Goal: Register for event/course

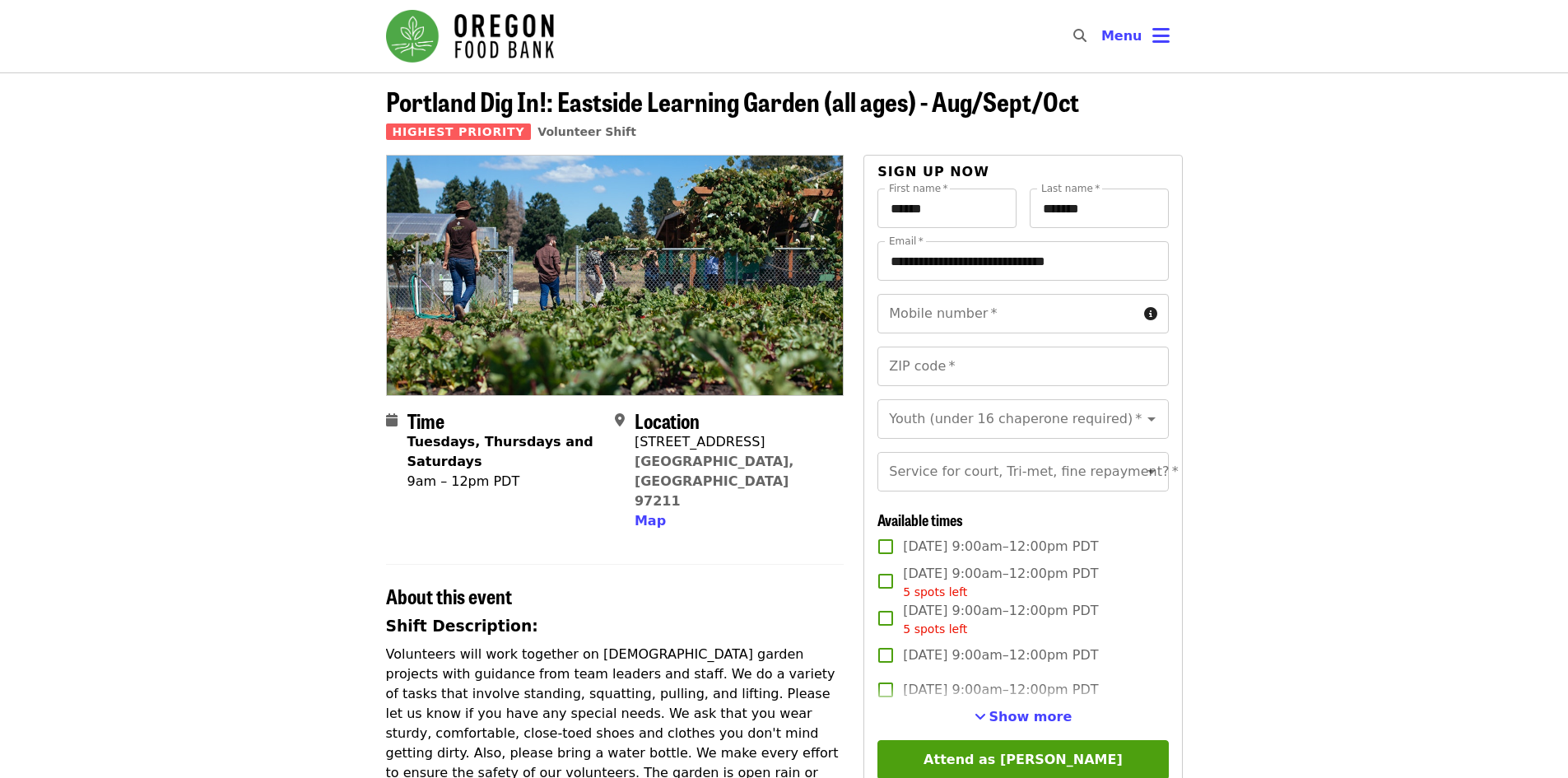
click at [522, 49] on img "Main navigation" at bounding box center [469, 36] width 168 height 53
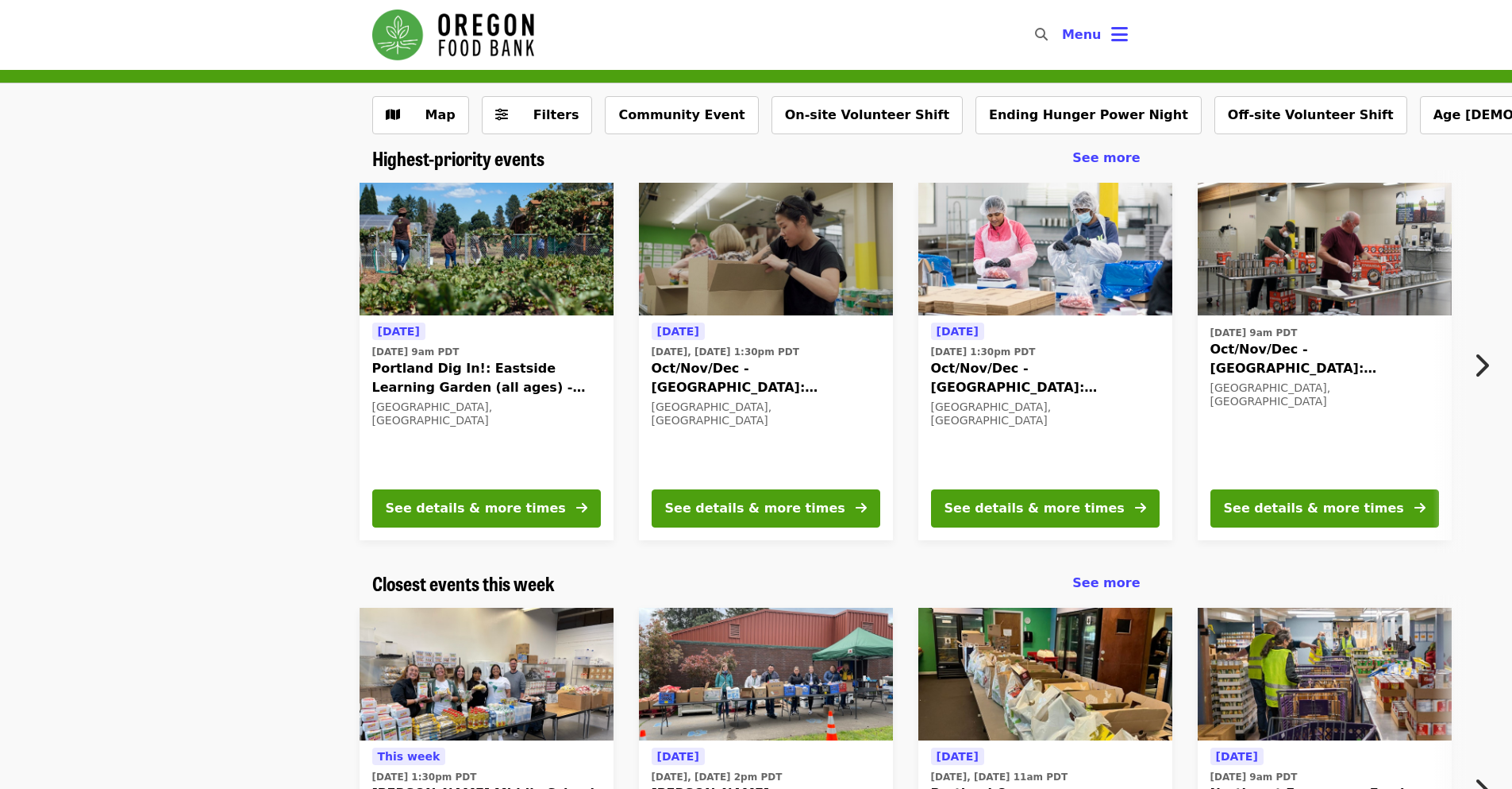
scroll to position [80, 0]
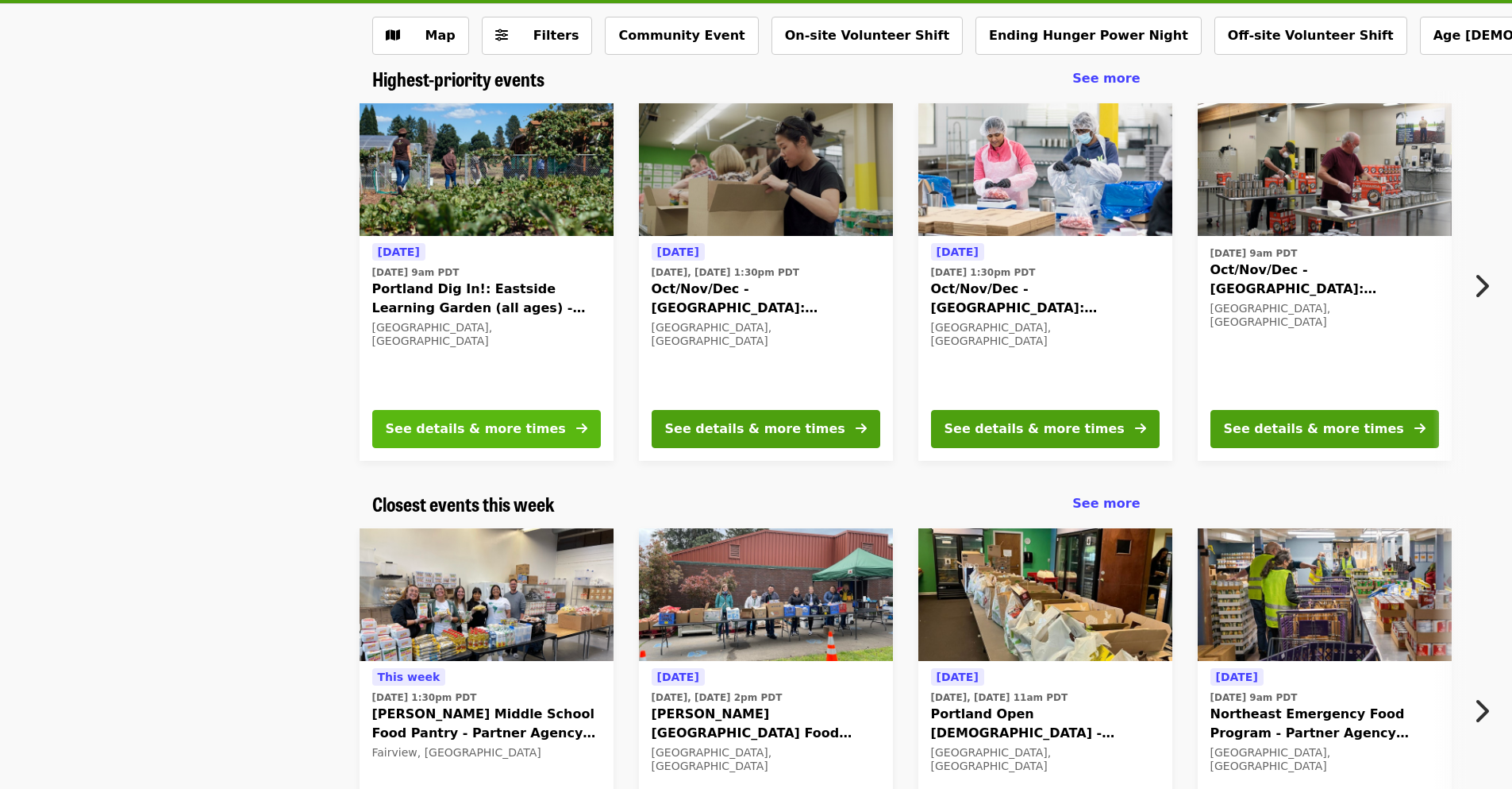
click at [462, 430] on div "See details & more times" at bounding box center [475, 429] width 180 height 19
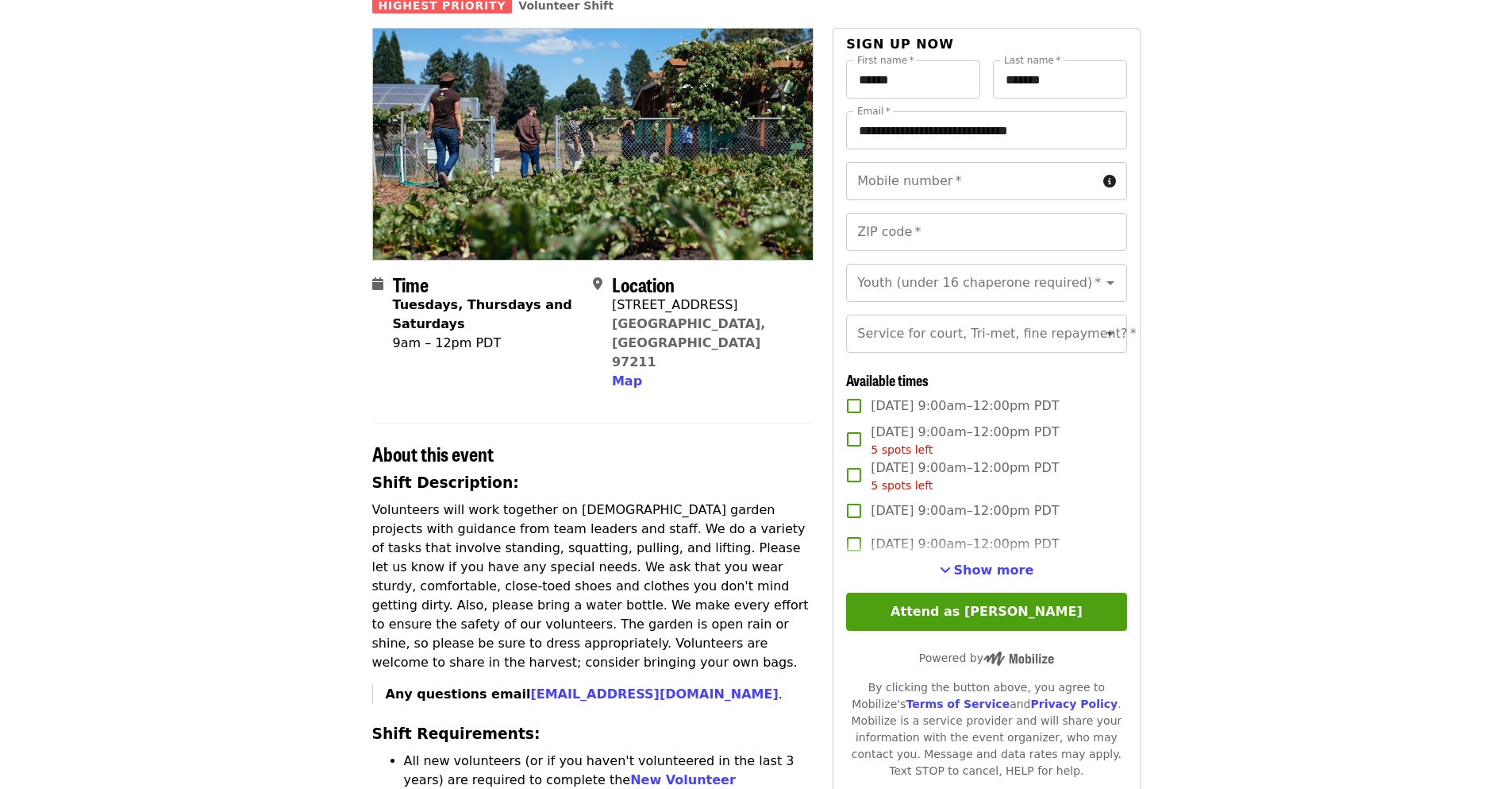
scroll to position [158, 0]
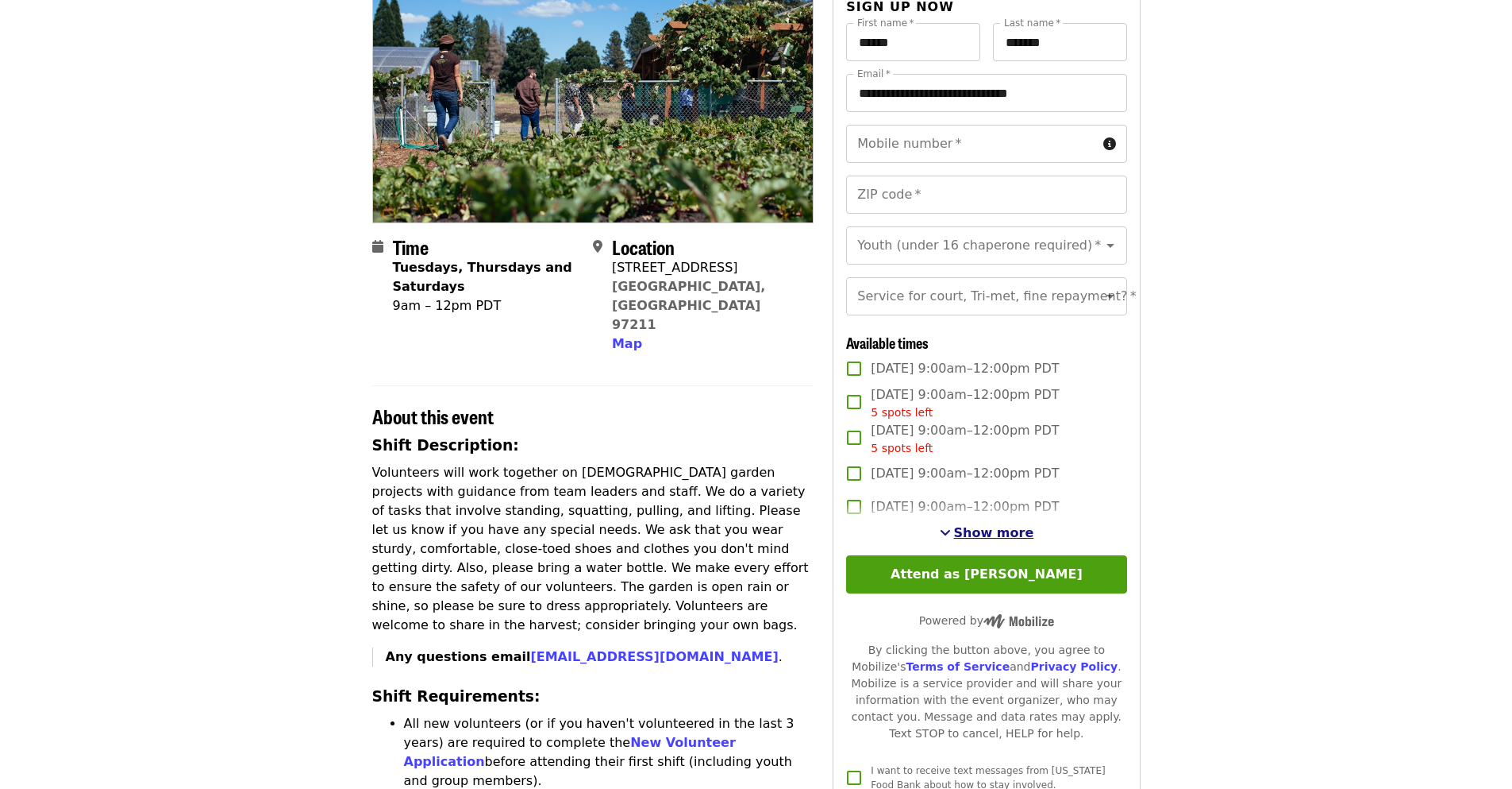
click at [990, 540] on span "Show more" at bounding box center [994, 532] width 80 height 15
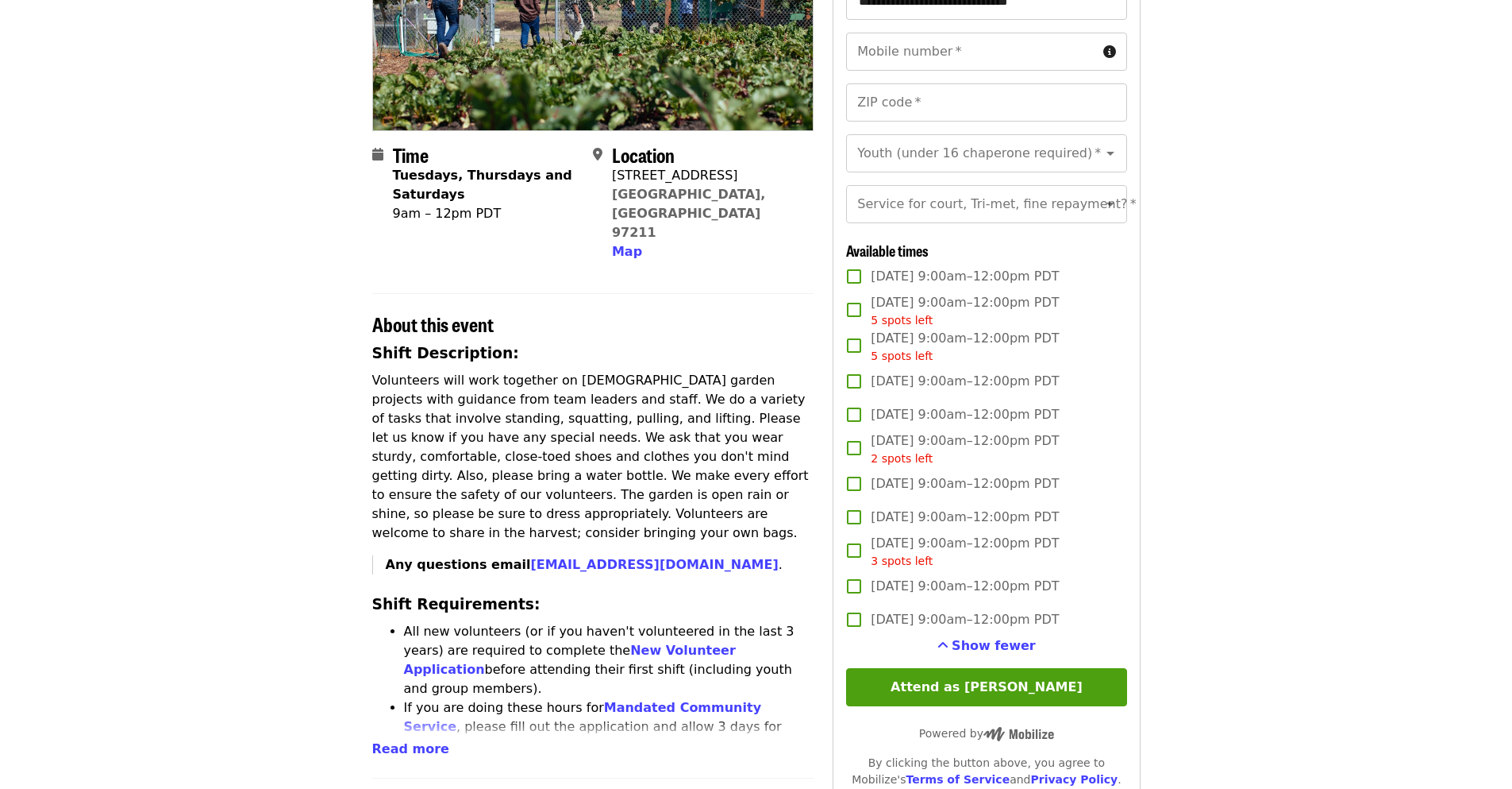
scroll to position [0, 0]
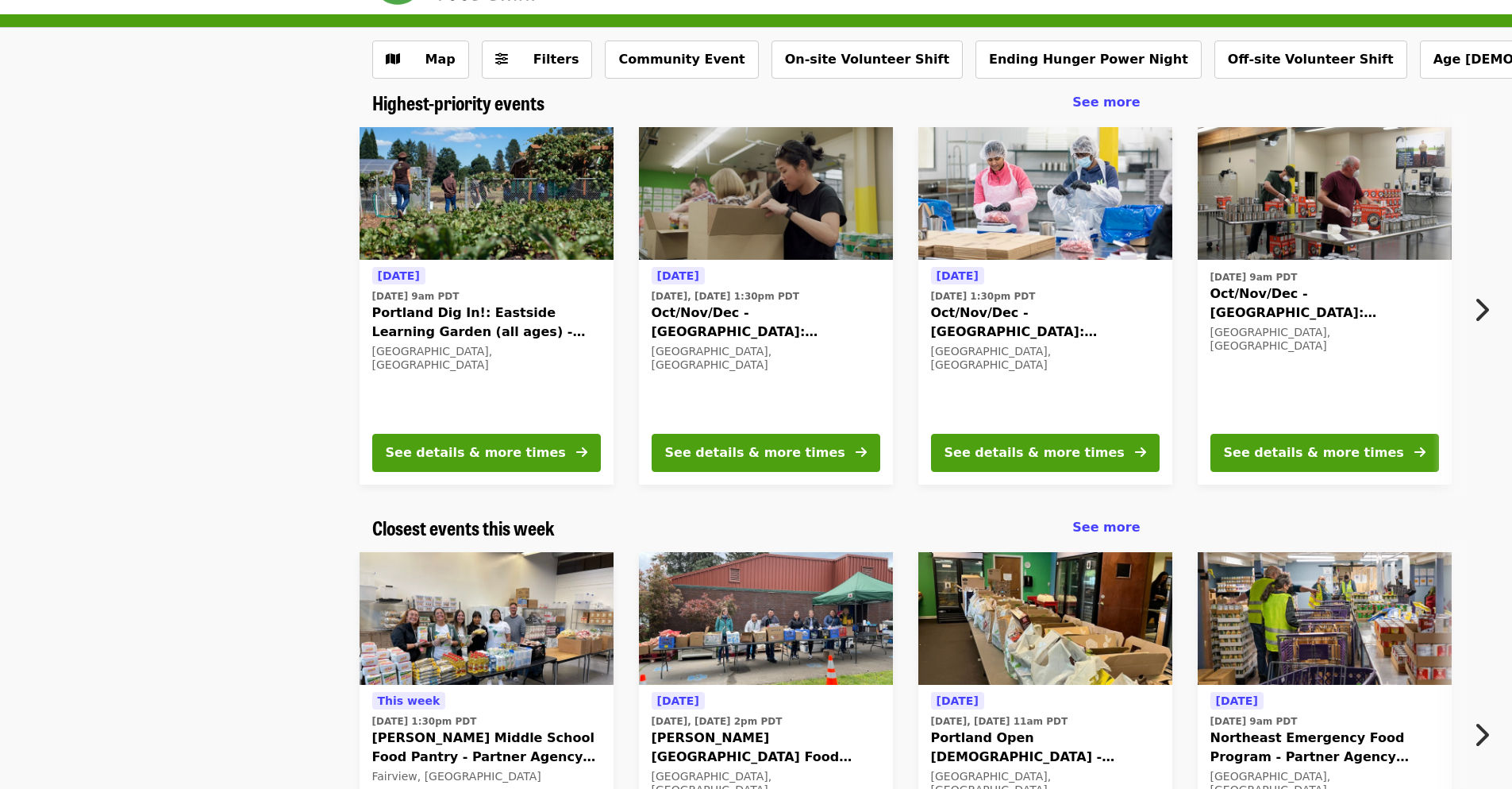
scroll to position [80, 0]
